Goal: Check status: Check status

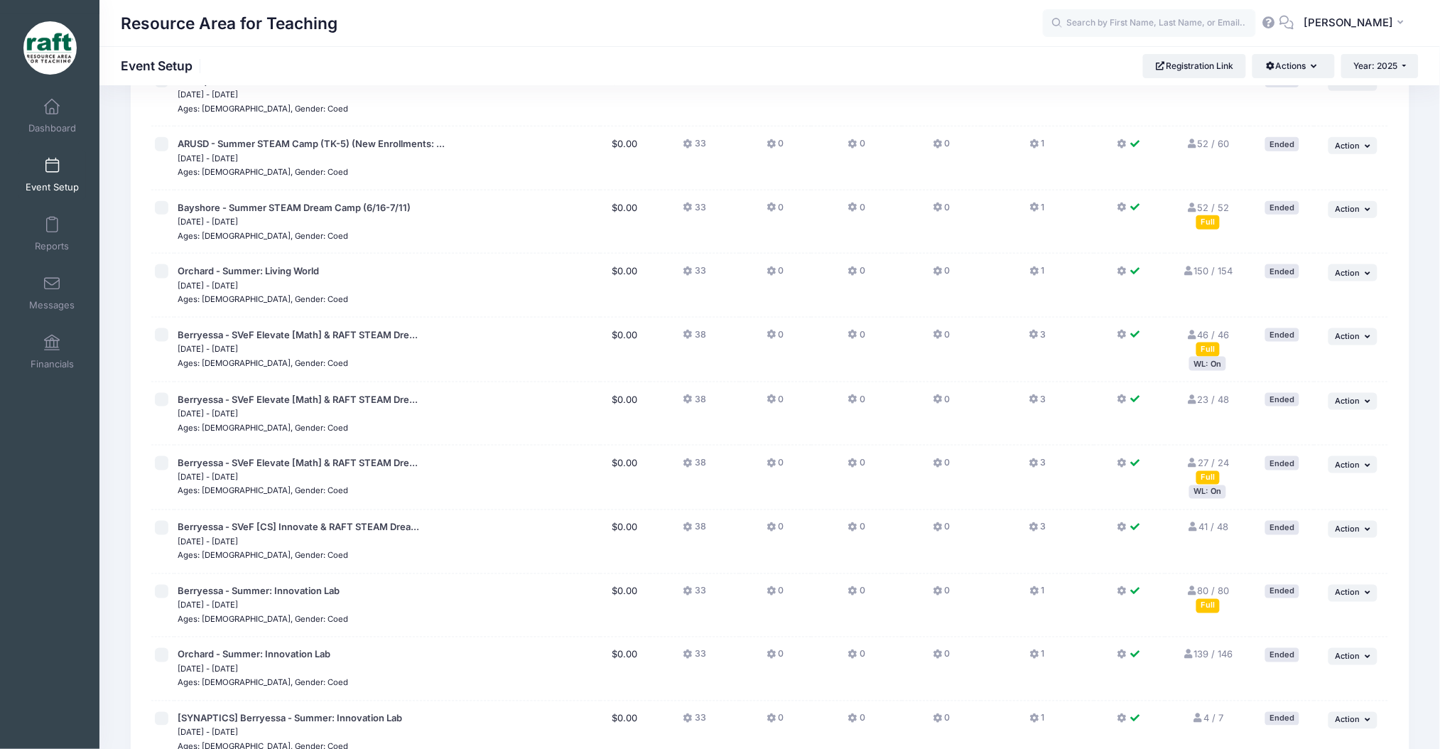
scroll to position [276, 0]
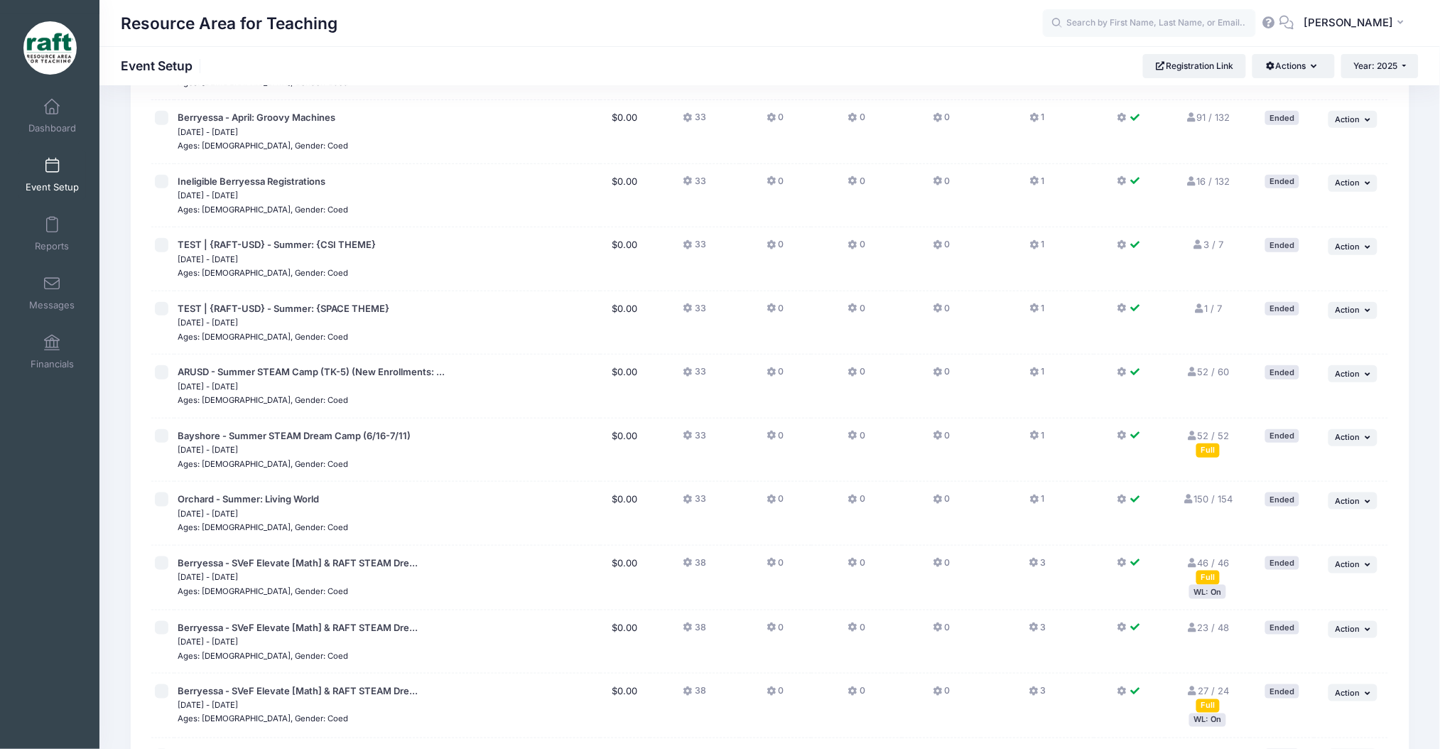
click at [1125, 19] on input "text" at bounding box center [1149, 23] width 213 height 28
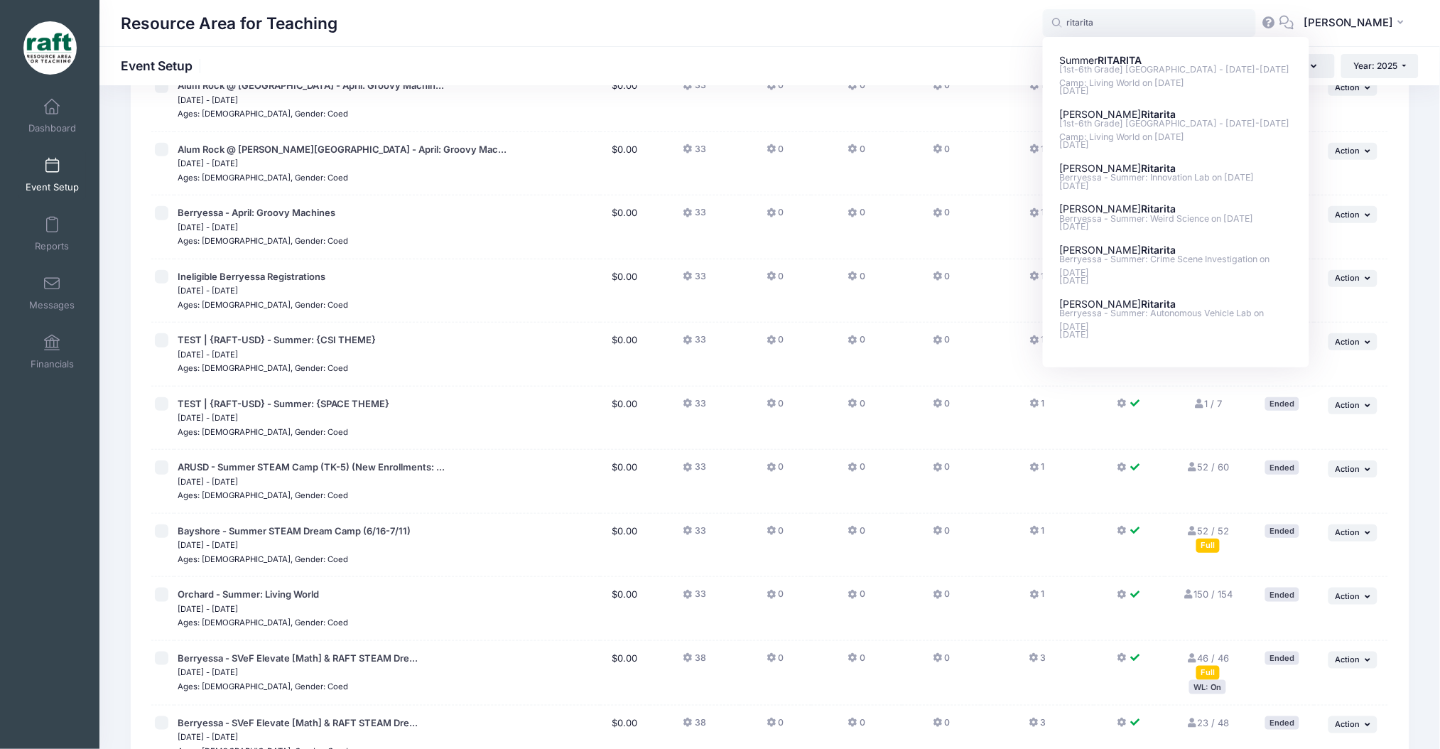
scroll to position [0, 0]
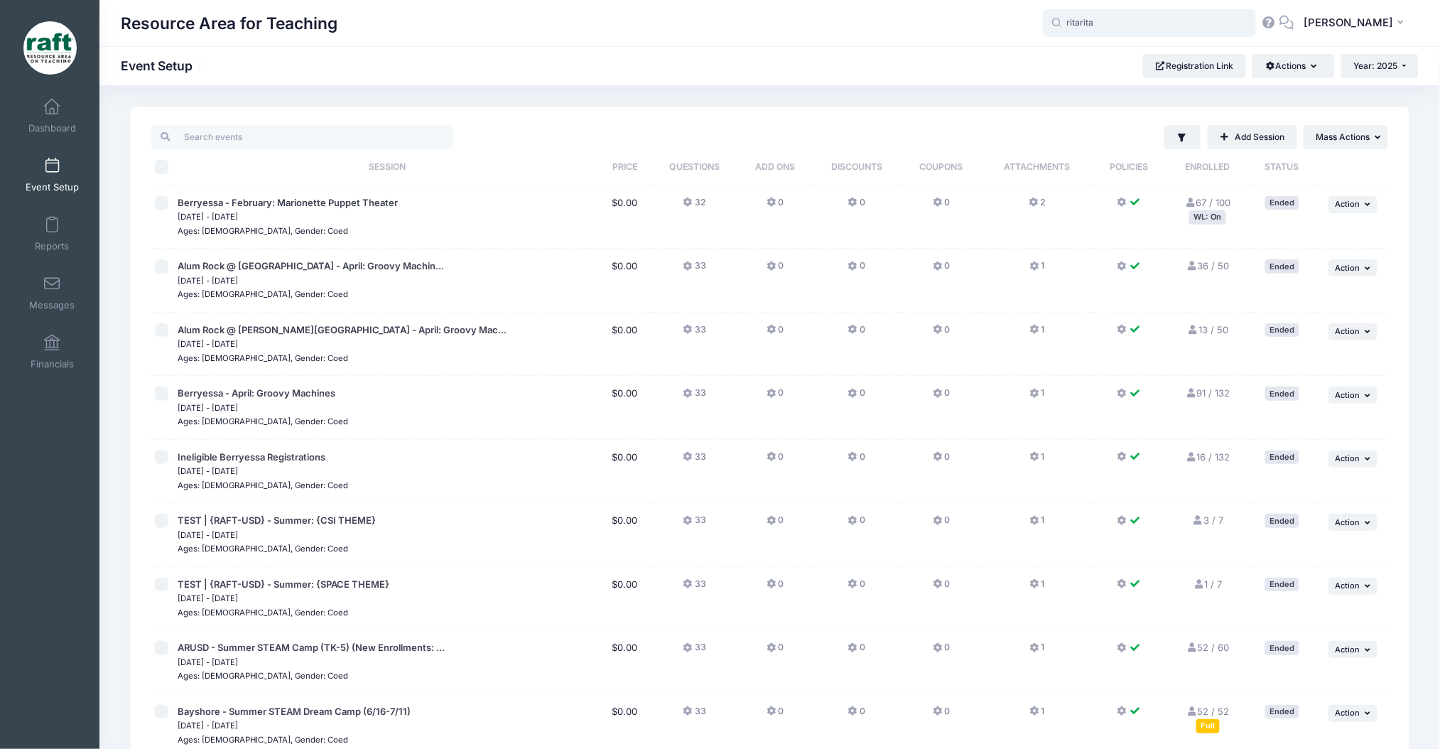
click at [1135, 26] on input "ritarita" at bounding box center [1149, 23] width 213 height 28
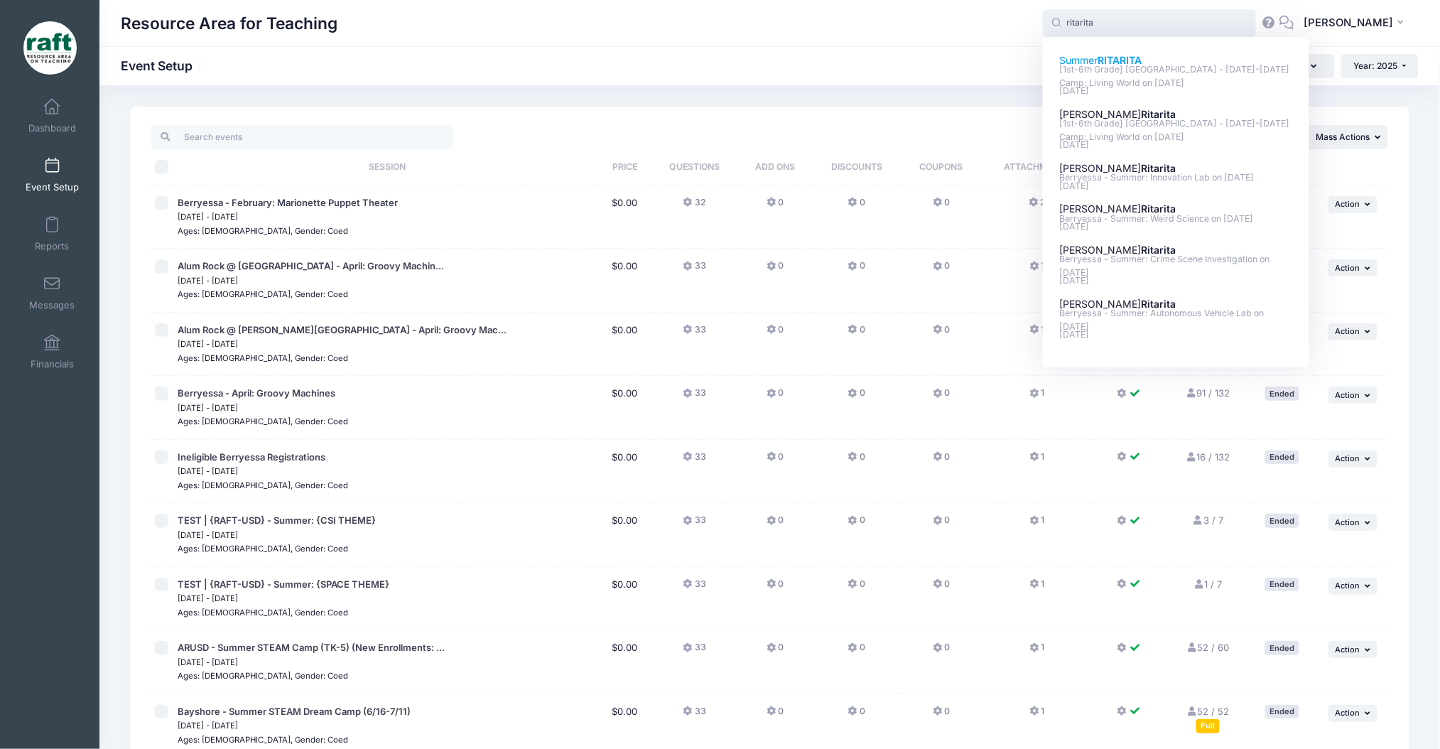
click at [1132, 62] on strong "RITARITA" at bounding box center [1120, 60] width 44 height 12
type input "Summer RITARITA ([1st-6th Grade] Berryessa - Oct 6-10 Camp: Living World, Oct-0…"
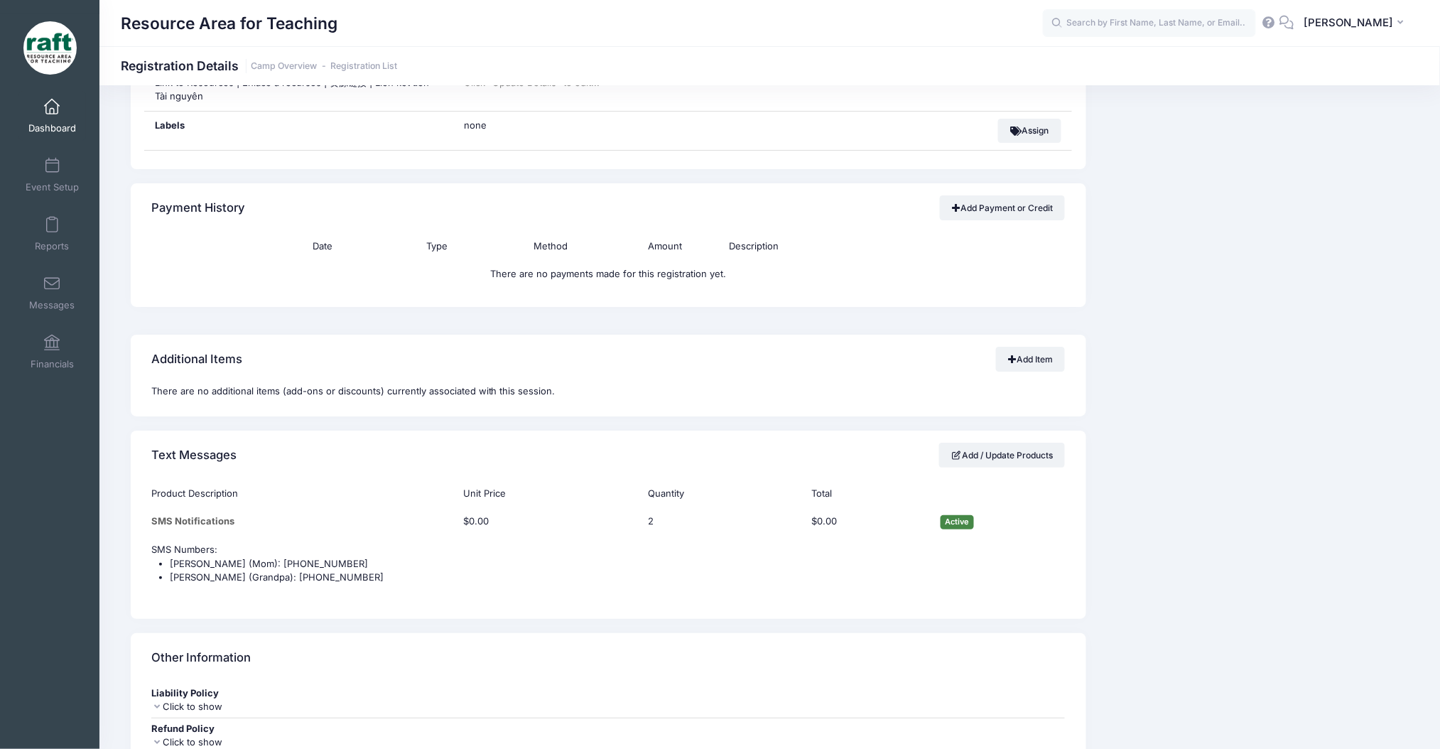
scroll to position [1989, 0]
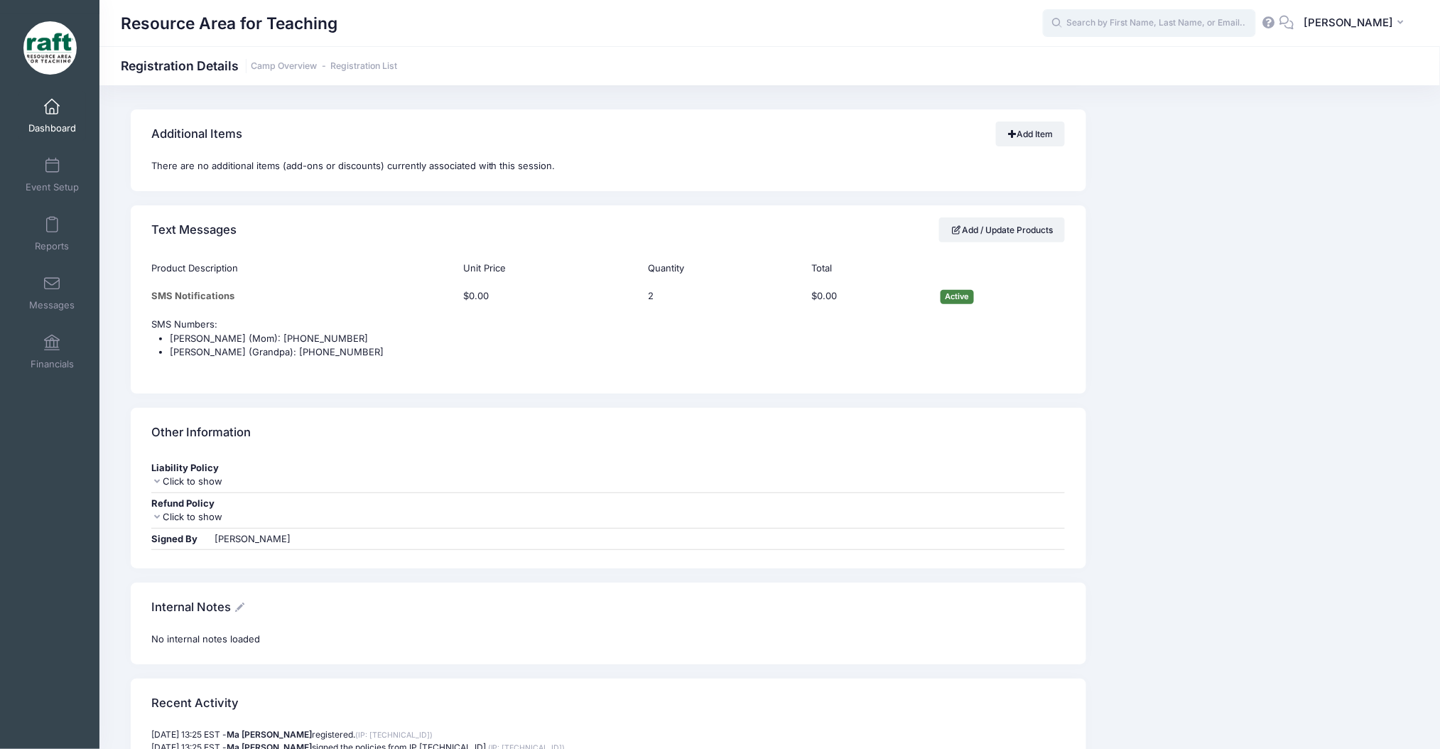
click at [1192, 30] on input "text" at bounding box center [1149, 23] width 213 height 28
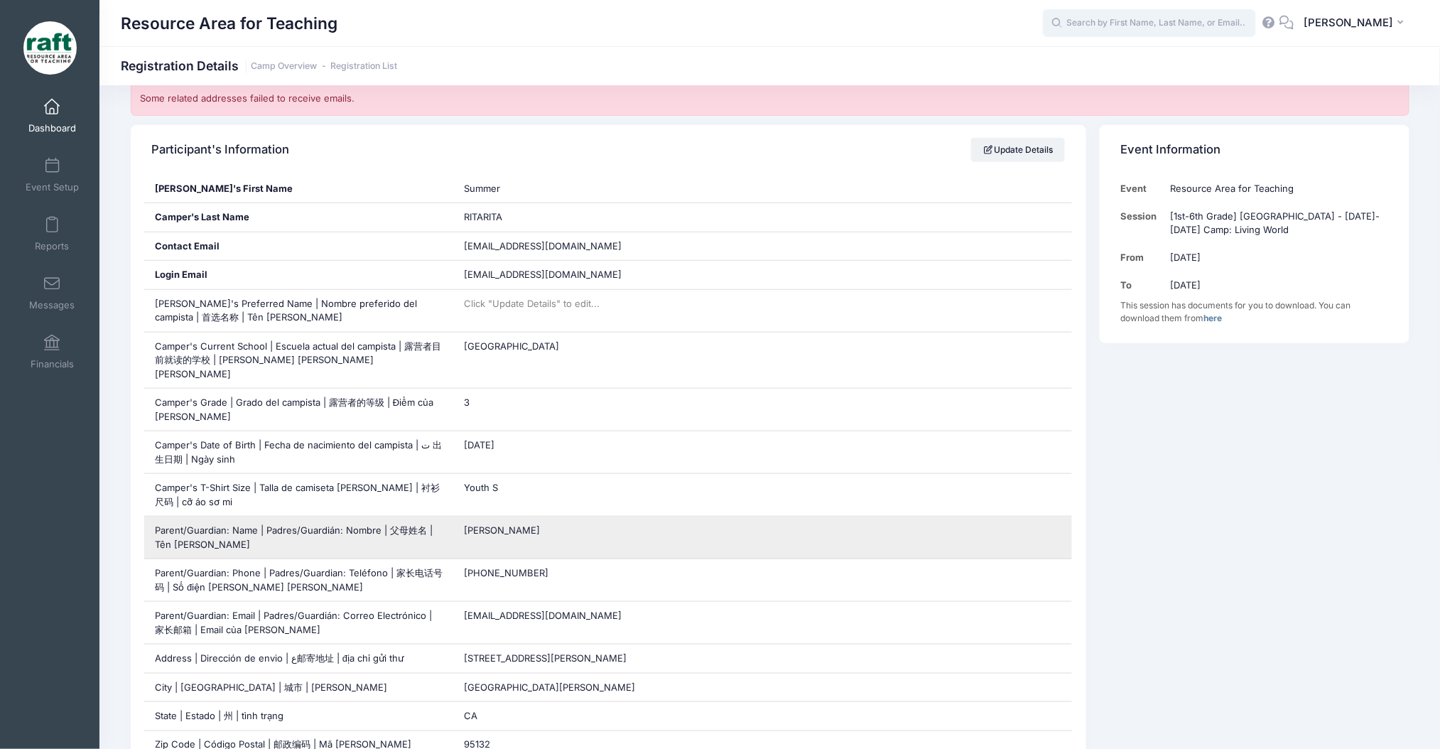
scroll to position [284, 0]
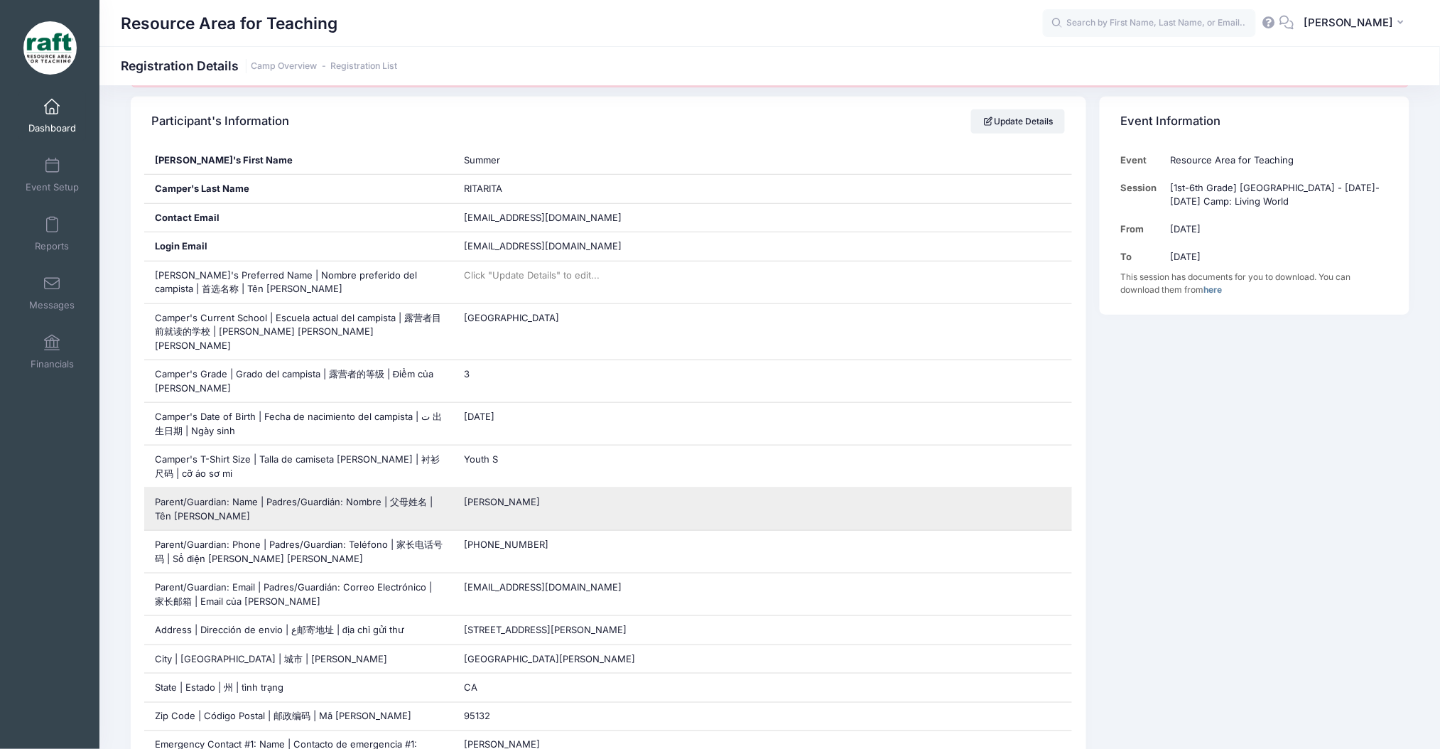
click at [493, 500] on div "[PERSON_NAME]" at bounding box center [762, 509] width 619 height 42
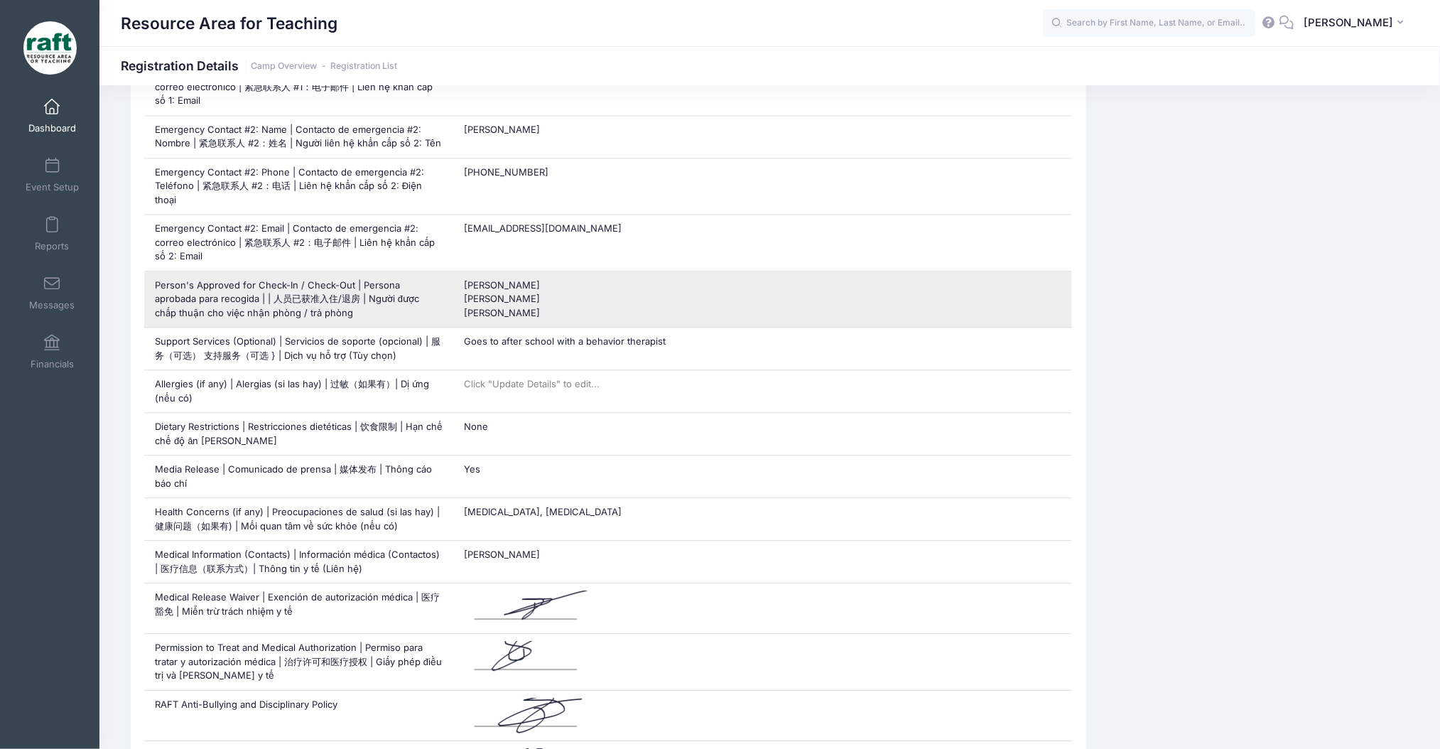
click at [519, 279] on span "Ma [PERSON_NAME] [PERSON_NAME] [PERSON_NAME]" at bounding box center [502, 298] width 76 height 39
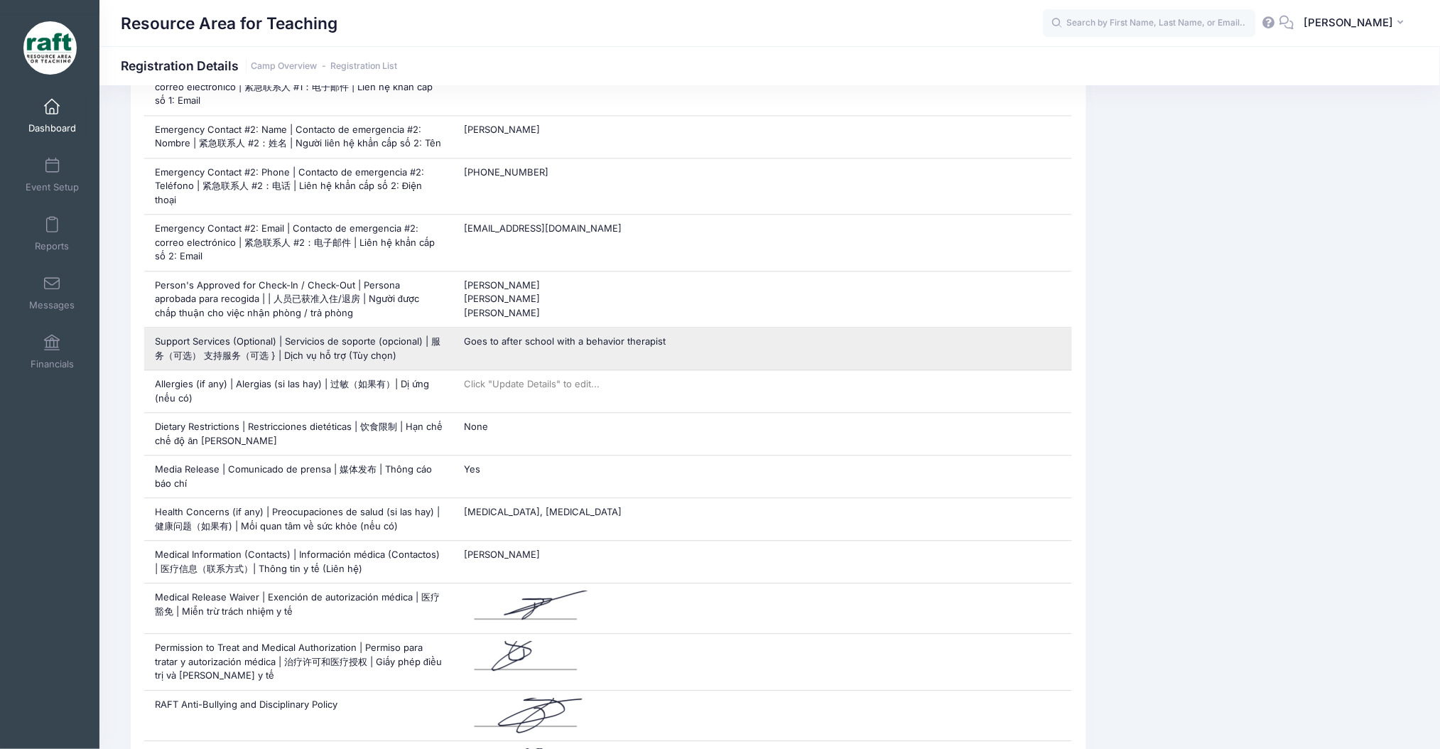
click at [541, 327] on div "Goes to after school with a behavior therapist" at bounding box center [762, 348] width 619 height 42
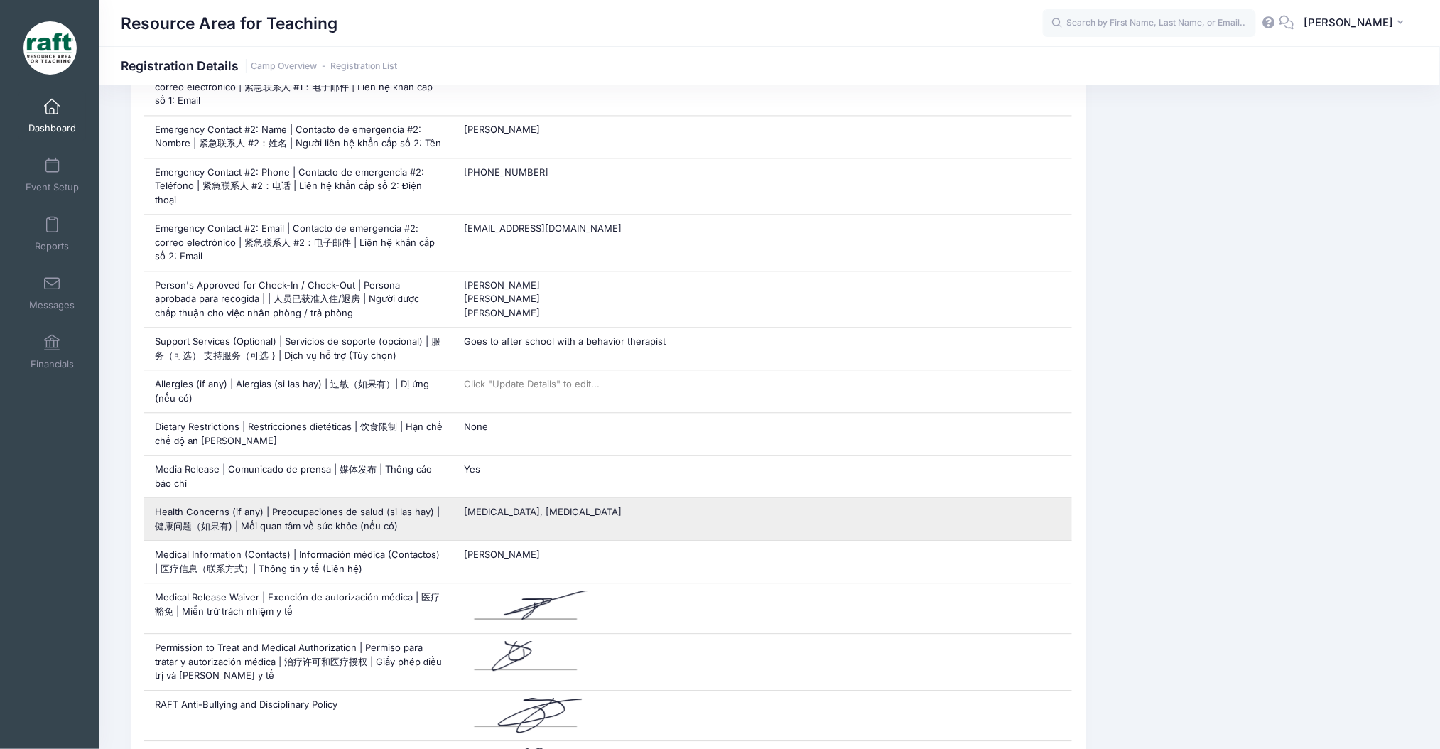
click at [521, 506] on span "[MEDICAL_DATA], [MEDICAL_DATA]" at bounding box center [543, 511] width 158 height 11
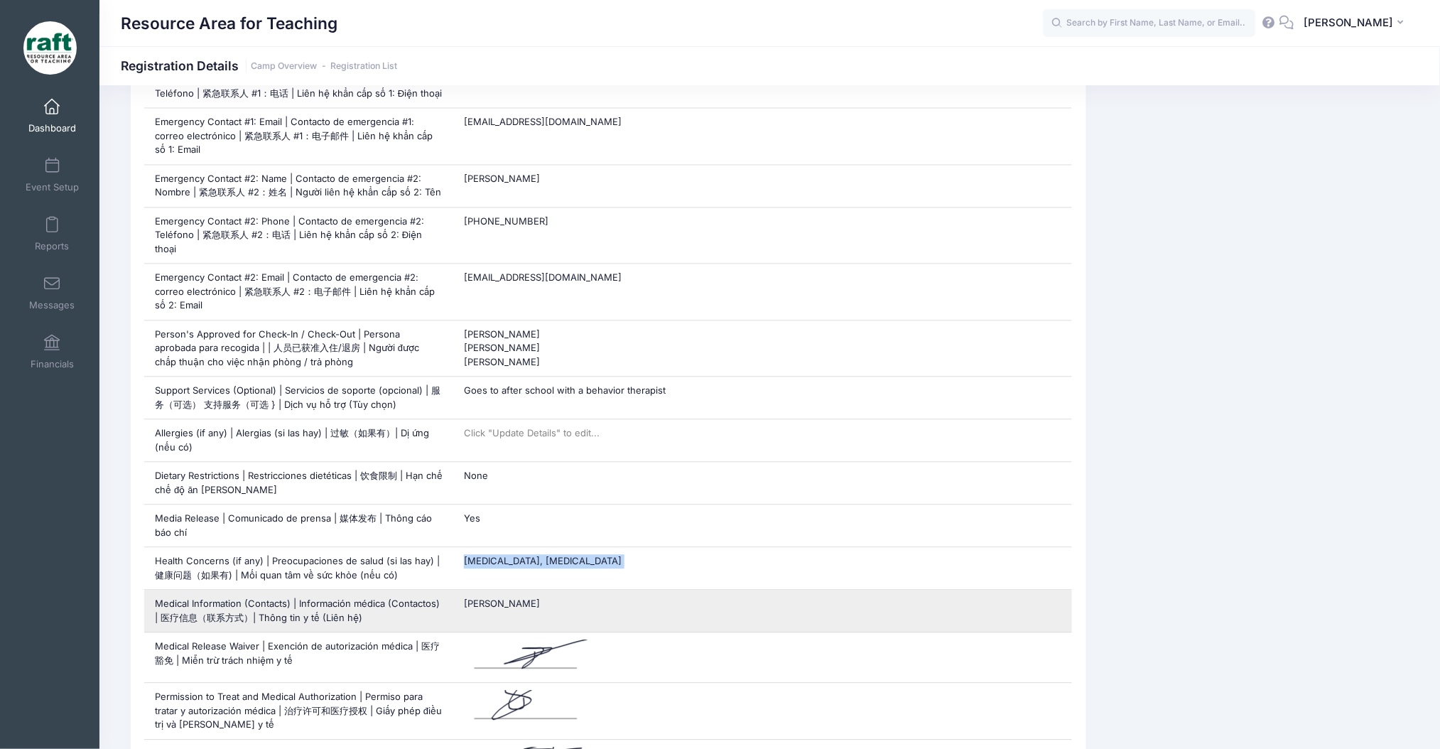
scroll to position [947, 0]
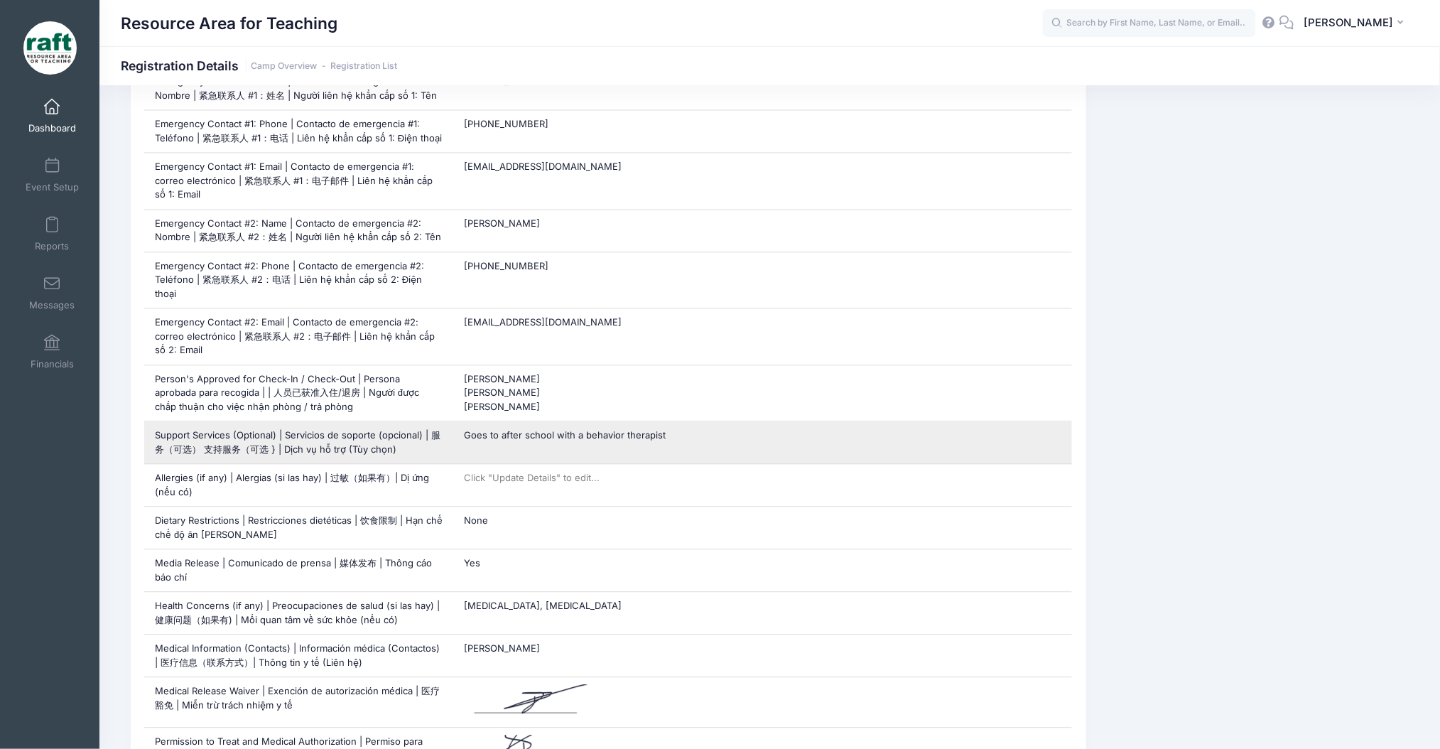
click at [548, 422] on div "Goes to after school with a behavior therapist" at bounding box center [762, 443] width 619 height 42
click at [541, 430] on span "Goes to after school with a behavior therapist" at bounding box center [565, 435] width 202 height 11
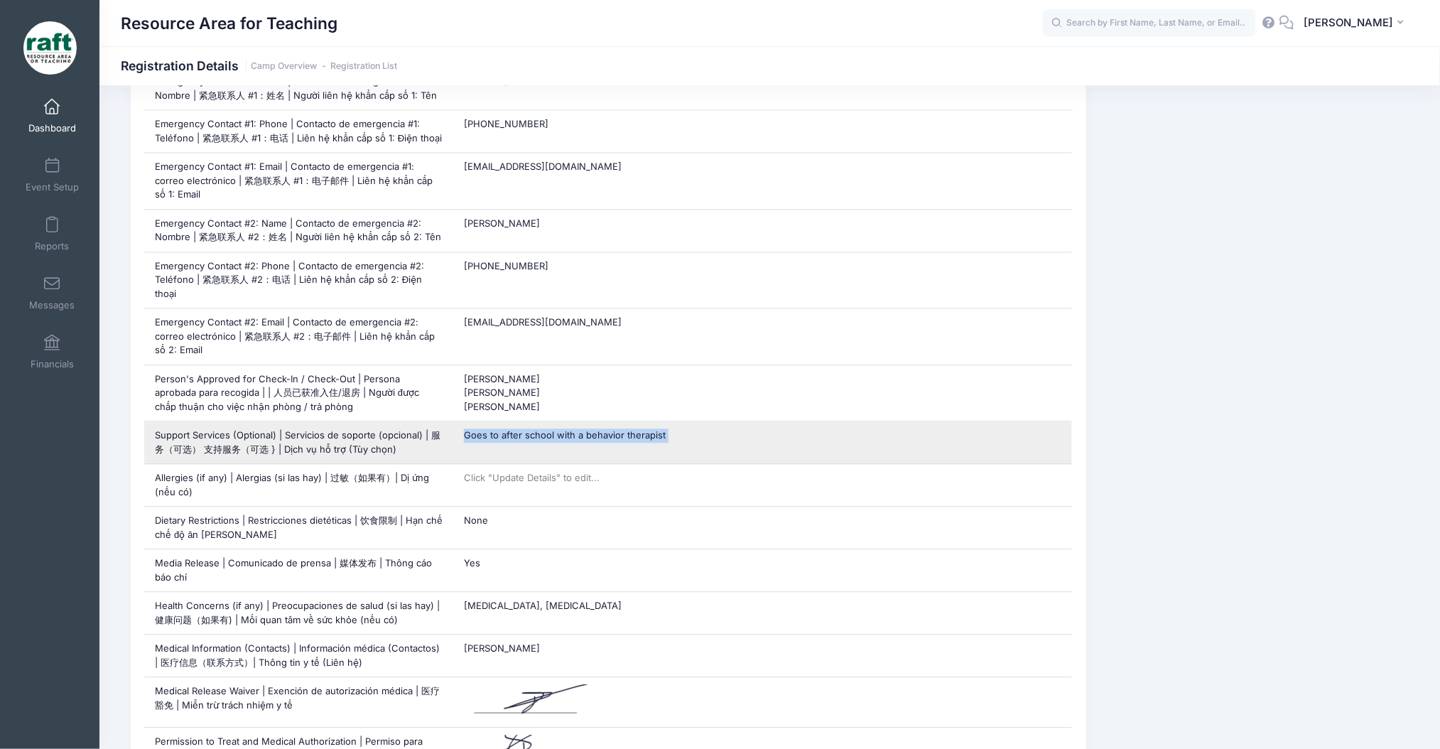
click at [541, 430] on span "Goes to after school with a behavior therapist" at bounding box center [565, 435] width 202 height 11
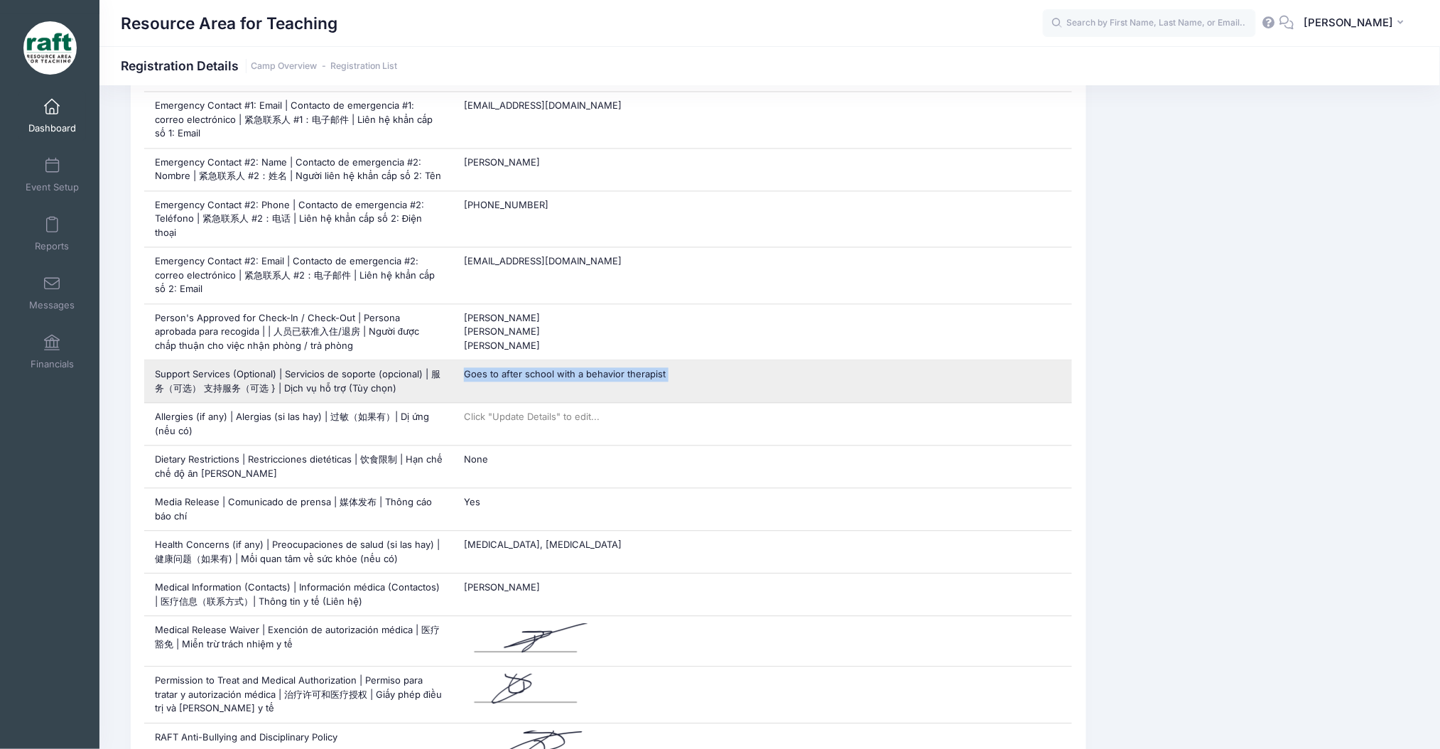
scroll to position [1041, 0]
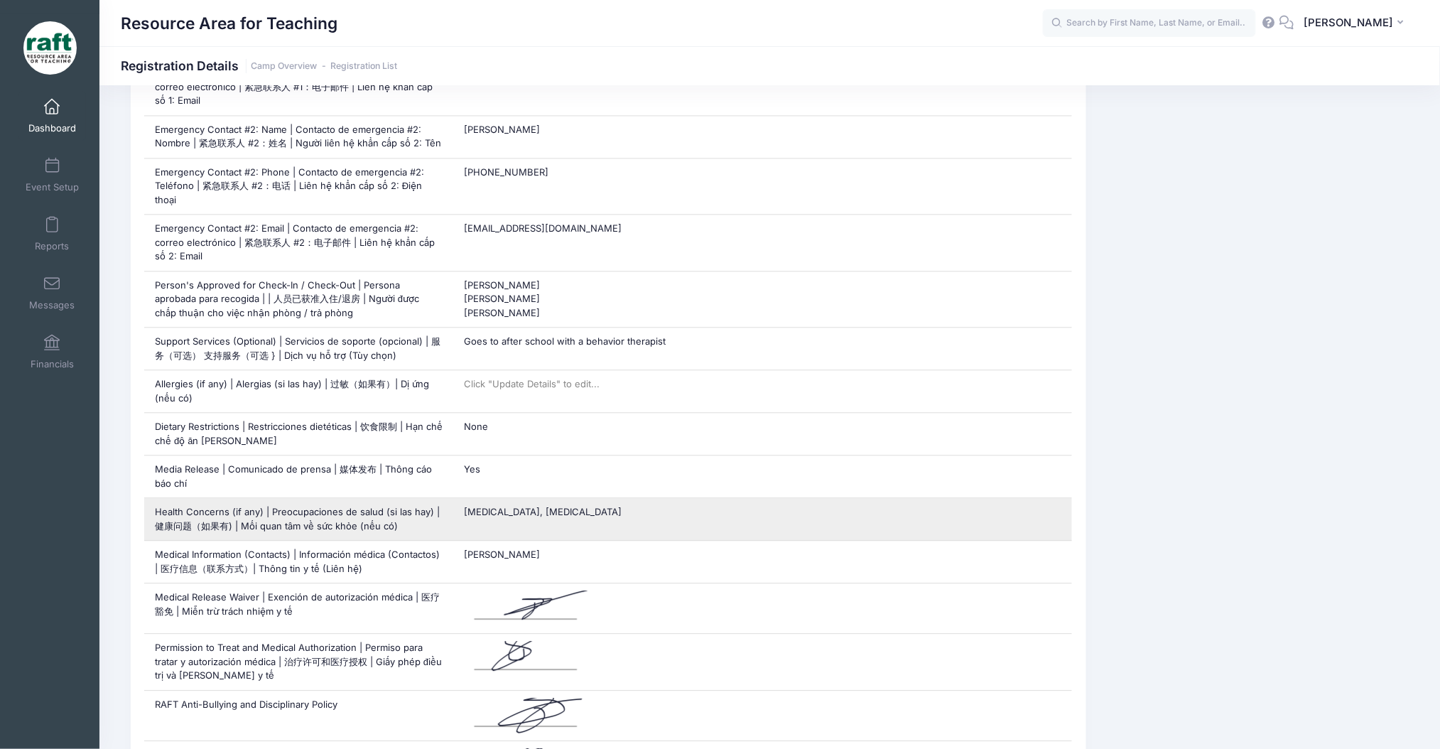
click at [514, 506] on span "[MEDICAL_DATA], [MEDICAL_DATA]" at bounding box center [543, 511] width 158 height 11
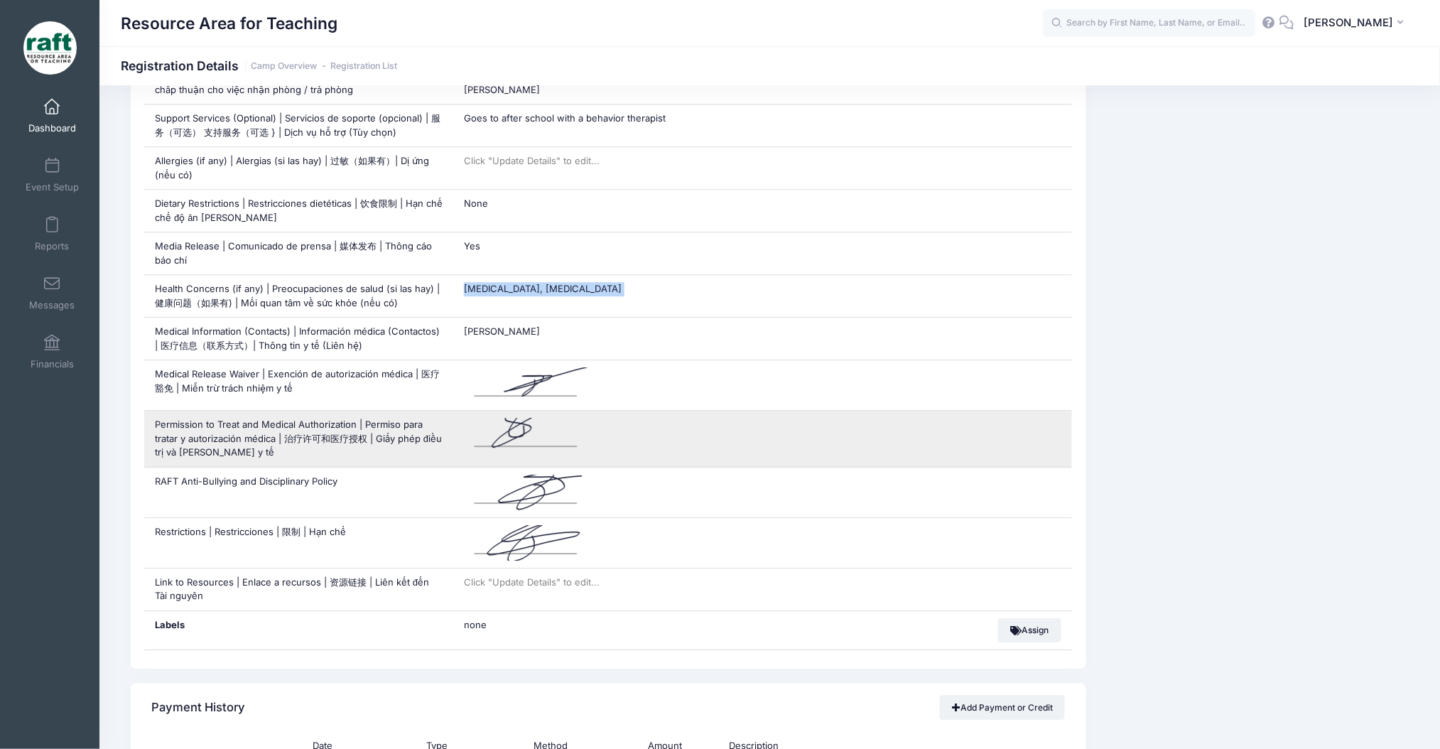
scroll to position [1231, 0]
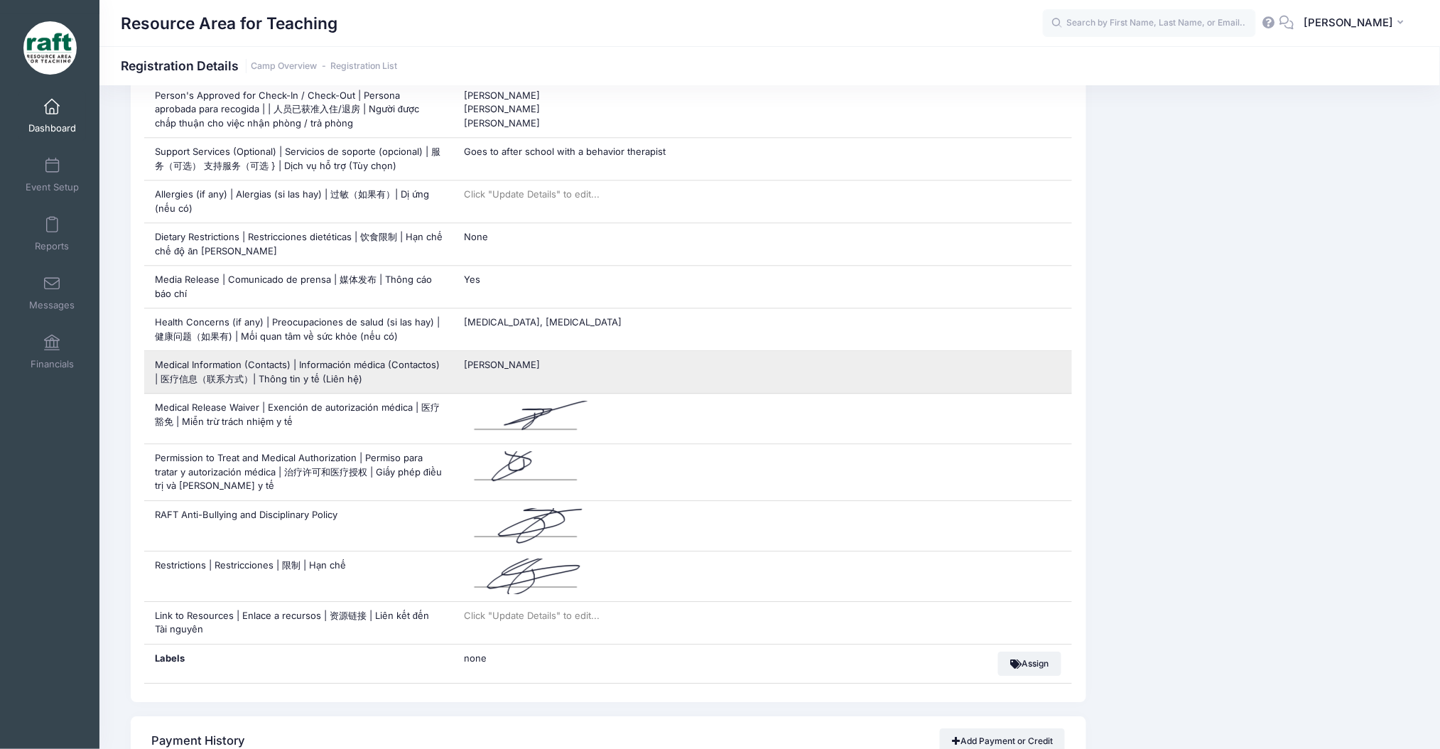
click at [510, 351] on div "[PERSON_NAME]" at bounding box center [762, 372] width 619 height 42
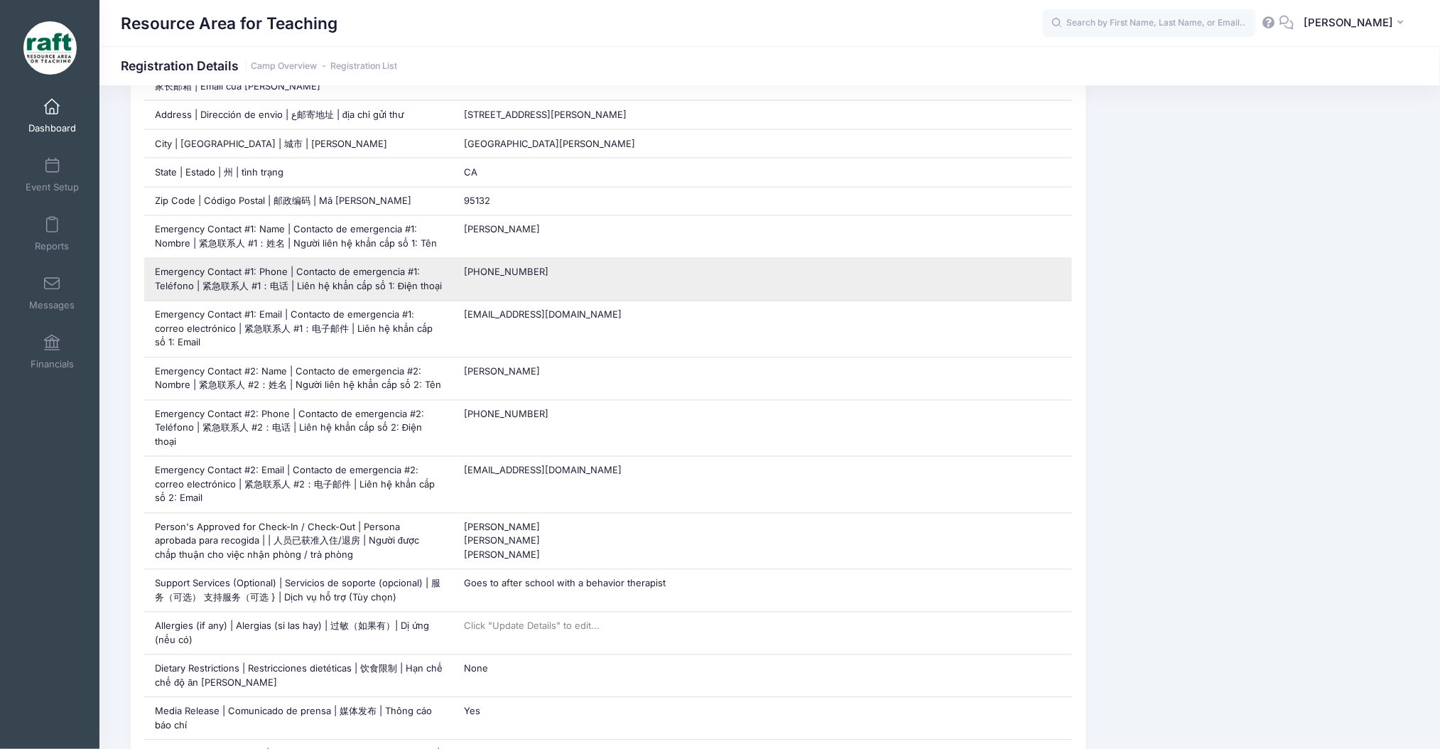
scroll to position [757, 0]
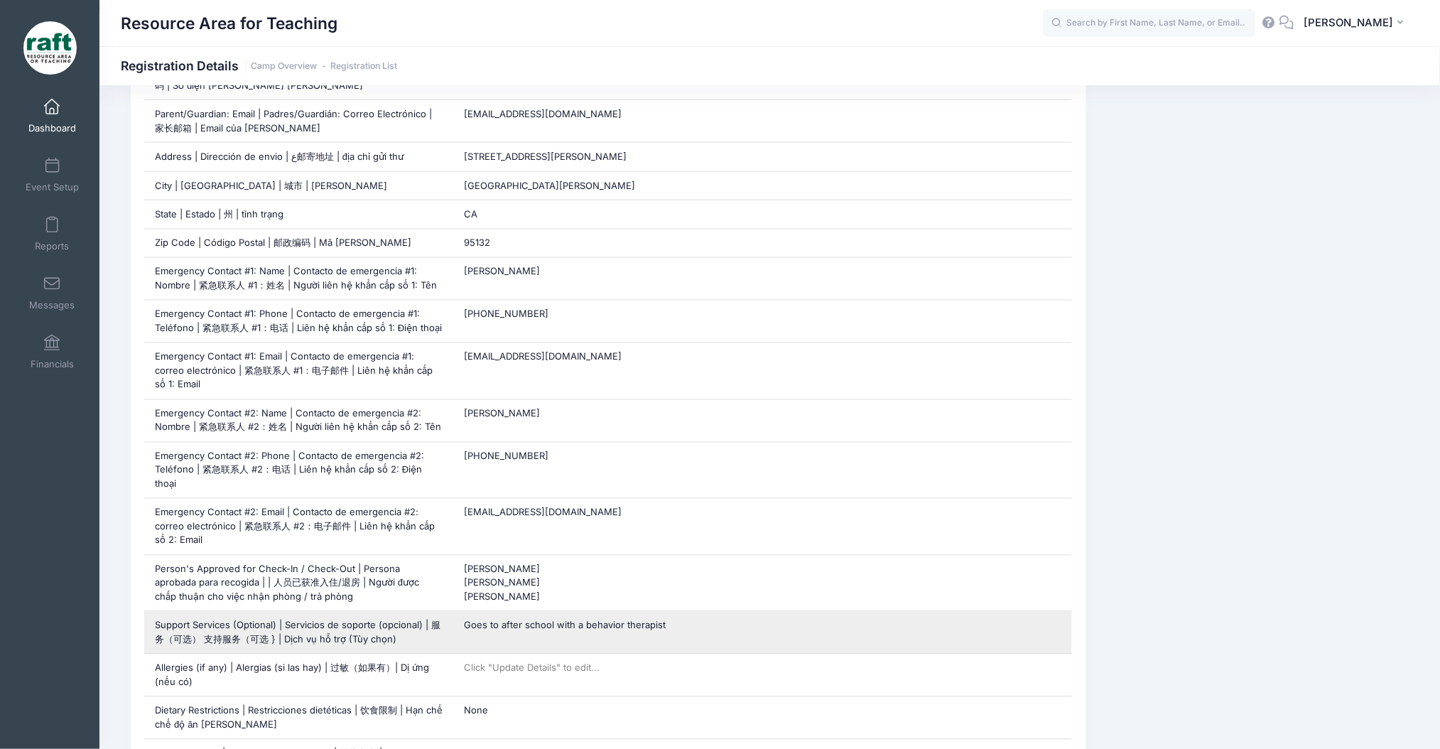
click at [560, 612] on div "Goes to after school with a behavior therapist" at bounding box center [762, 633] width 619 height 42
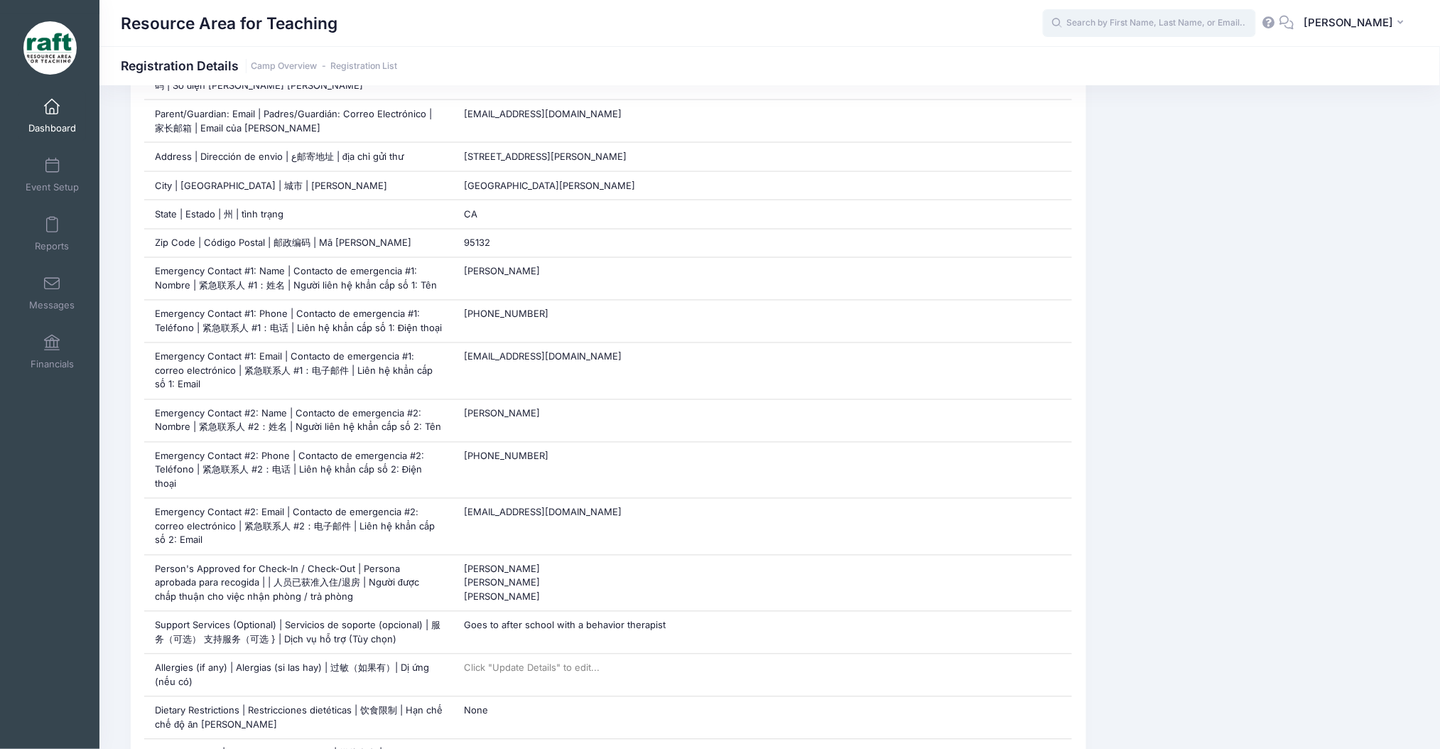
click at [1176, 24] on input "text" at bounding box center [1149, 23] width 213 height 28
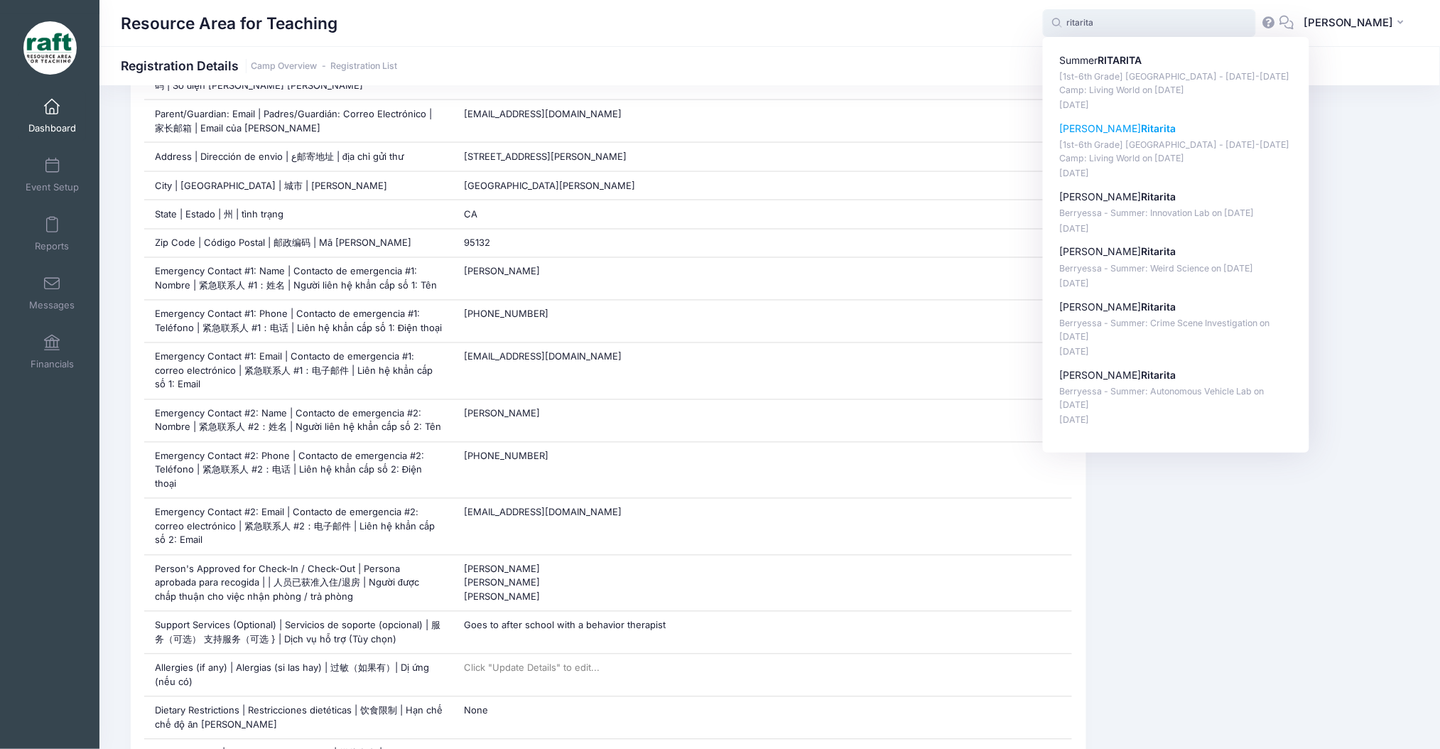
click at [1202, 161] on p "[1st-6th Grade] [GEOGRAPHIC_DATA] - [DATE]-[DATE] Camp: Living World on [DATE]" at bounding box center [1176, 152] width 234 height 26
type input "[PERSON_NAME] ([1st-6th Grade] [GEOGRAPHIC_DATA] - [DATE]-[DATE] Camp: Living W…"
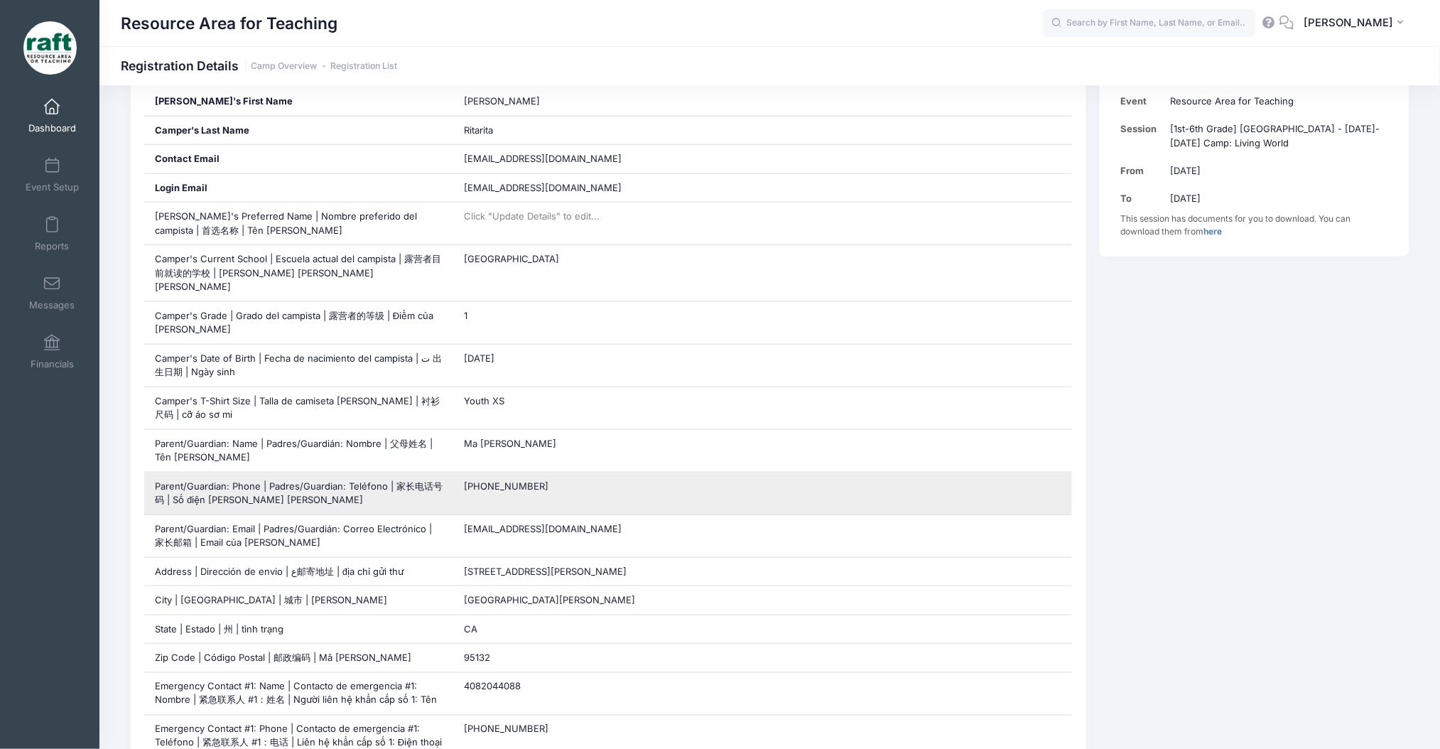
scroll to position [379, 0]
